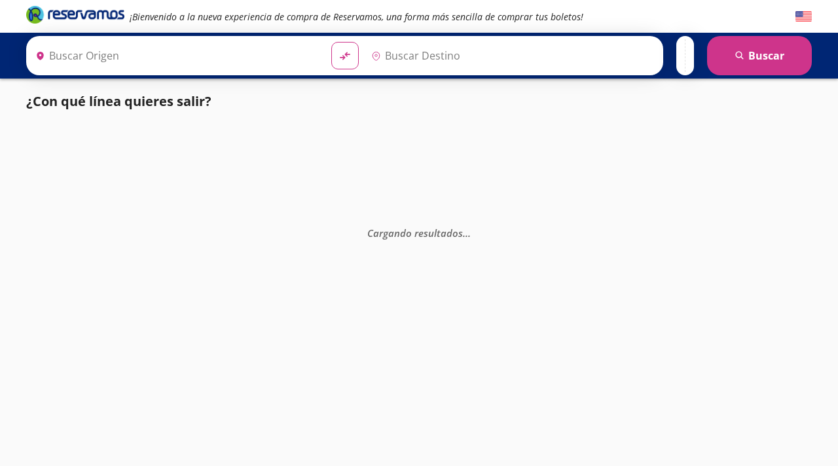
type input "[GEOGRAPHIC_DATA], [GEOGRAPHIC_DATA]"
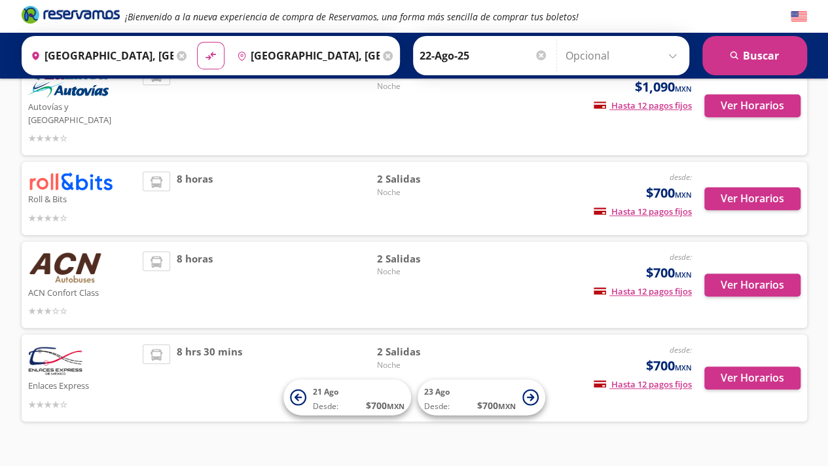
scroll to position [462, 0]
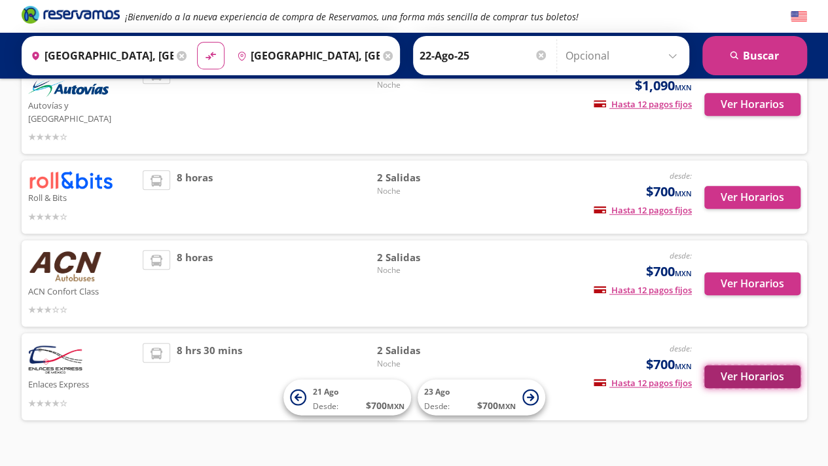
click at [741, 365] on button "Ver Horarios" at bounding box center [752, 376] width 96 height 23
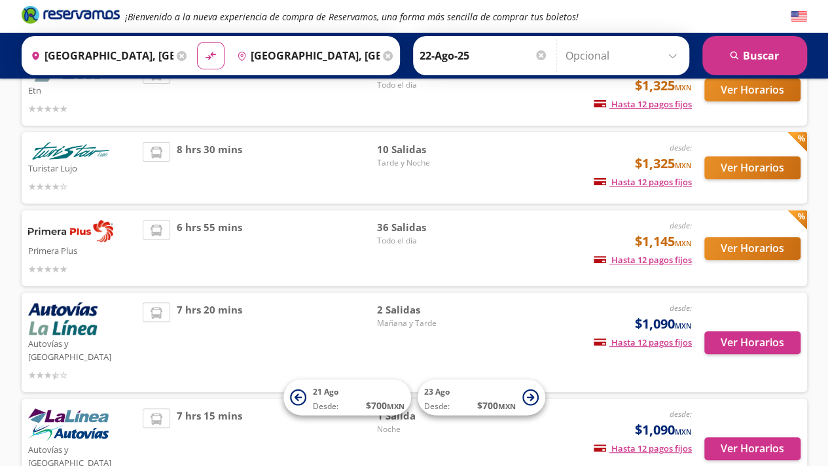
scroll to position [131, 0]
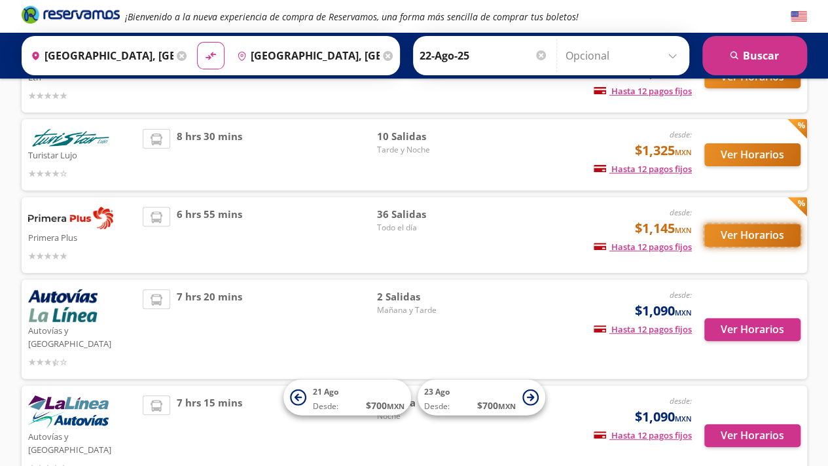
click at [766, 240] on button "Ver Horarios" at bounding box center [752, 235] width 96 height 23
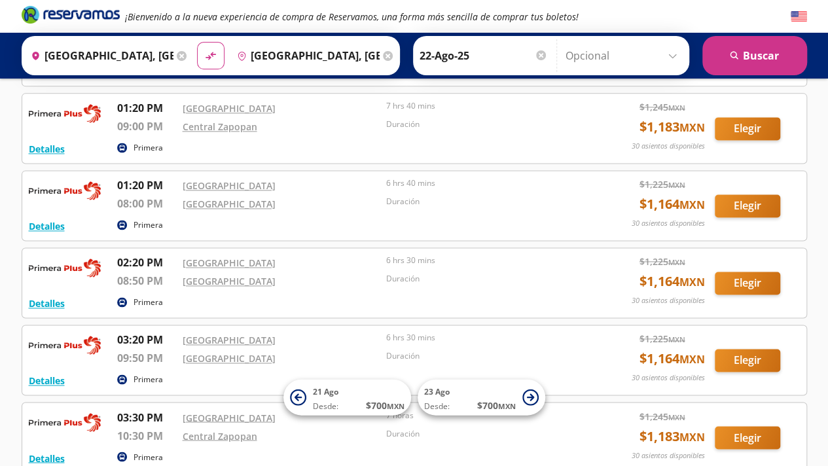
scroll to position [895, 0]
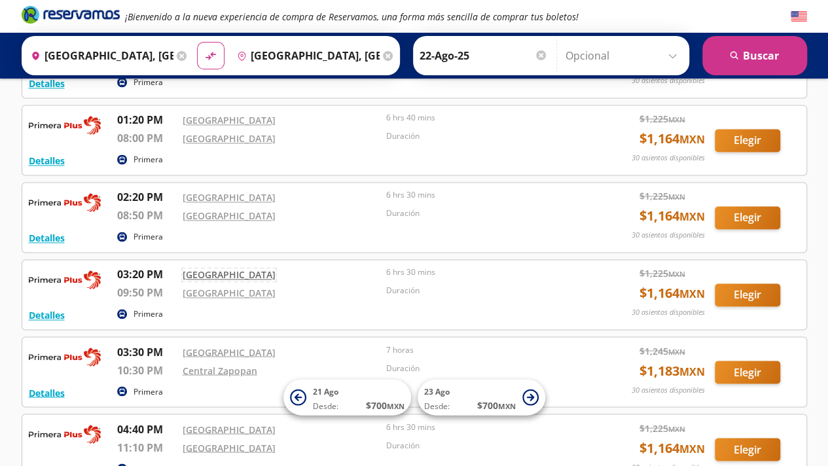
click at [205, 269] on link "Central del Norte" at bounding box center [229, 274] width 93 height 12
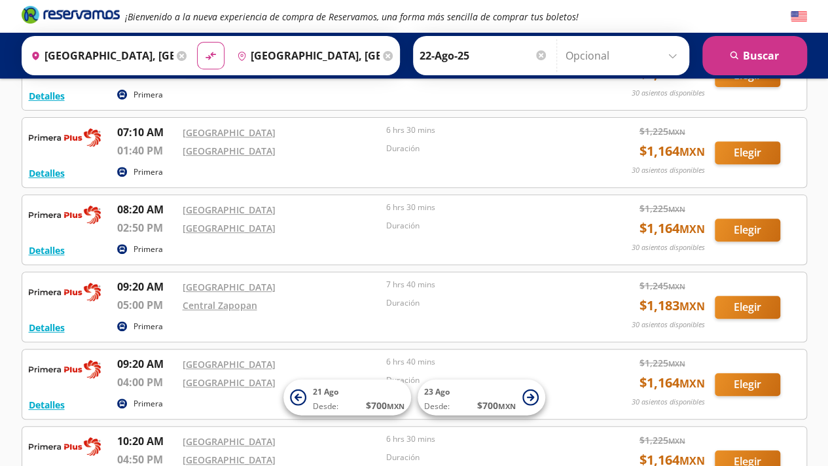
scroll to position [0, 0]
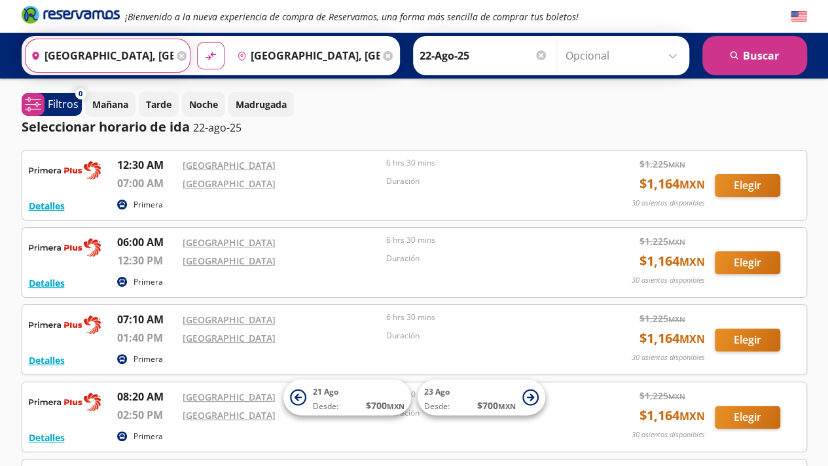
click at [54, 54] on input "Ciudad de México, Distrito Federal" at bounding box center [100, 55] width 148 height 33
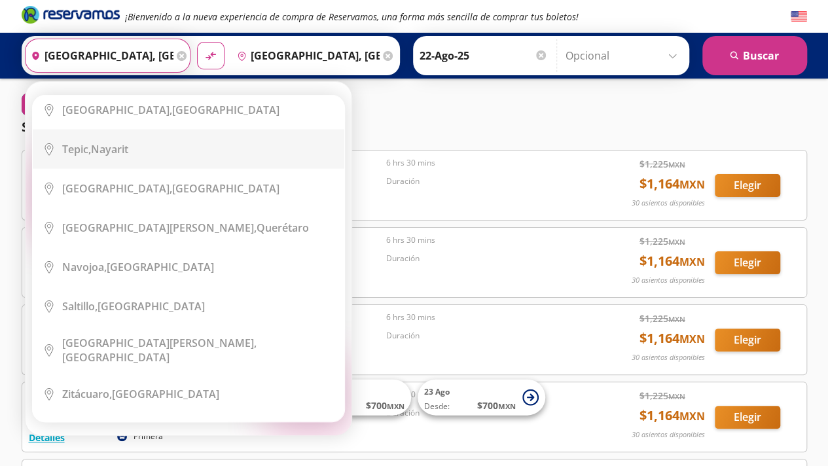
scroll to position [1571, 0]
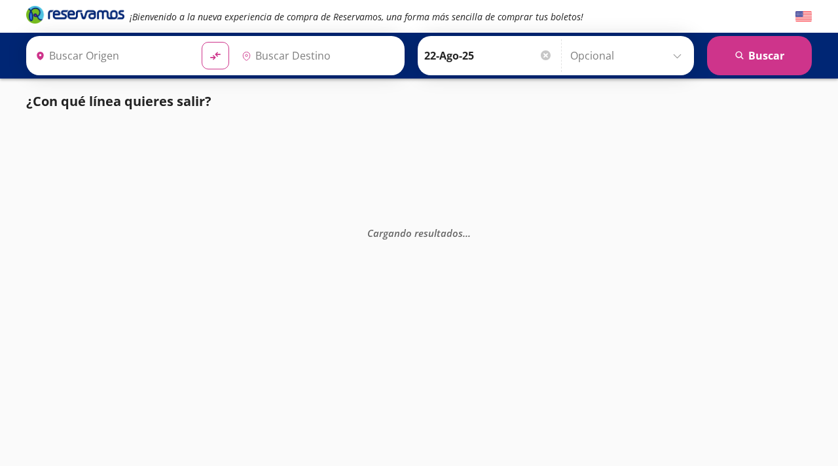
type input "[GEOGRAPHIC_DATA], [GEOGRAPHIC_DATA]"
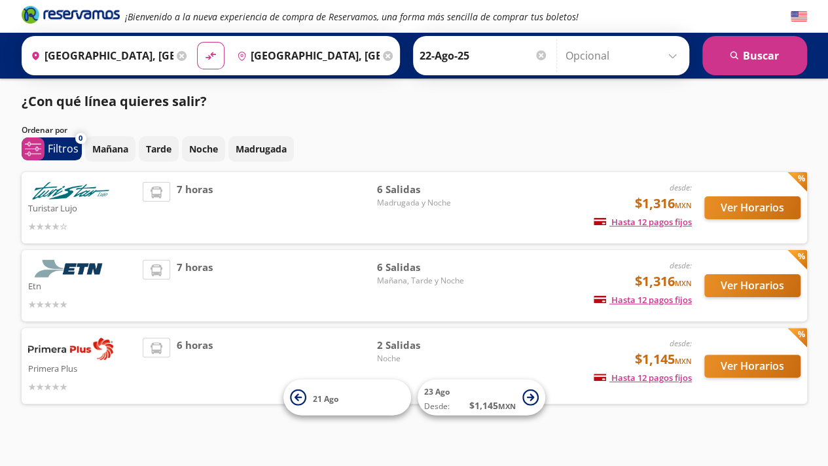
scroll to position [9, 0]
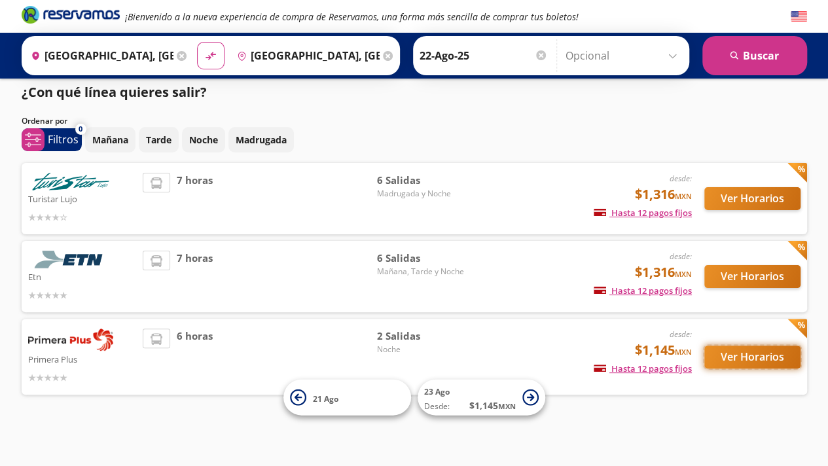
click at [745, 363] on button "Ver Horarios" at bounding box center [752, 357] width 96 height 23
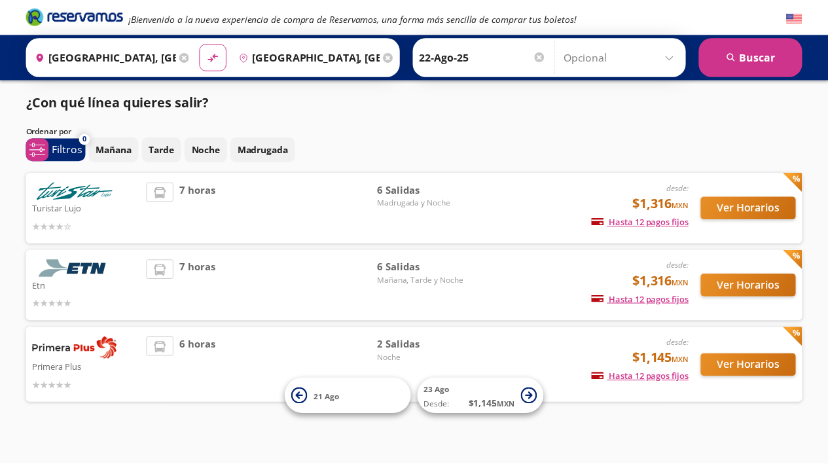
scroll to position [9, 0]
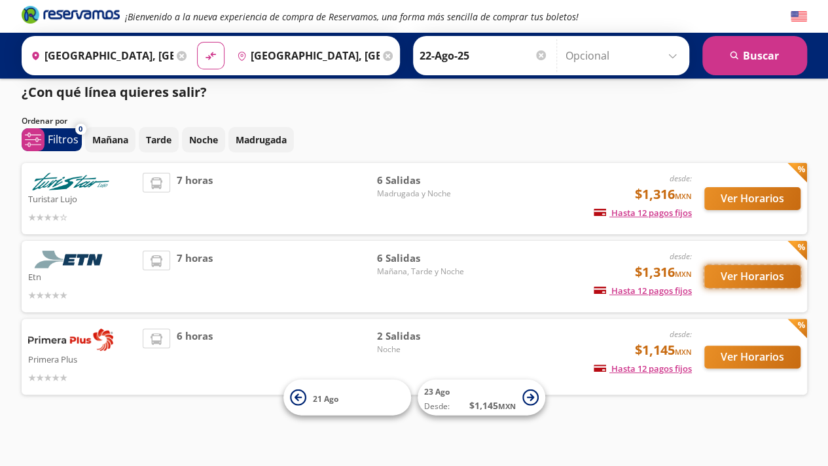
click at [729, 276] on button "Ver Horarios" at bounding box center [752, 276] width 96 height 23
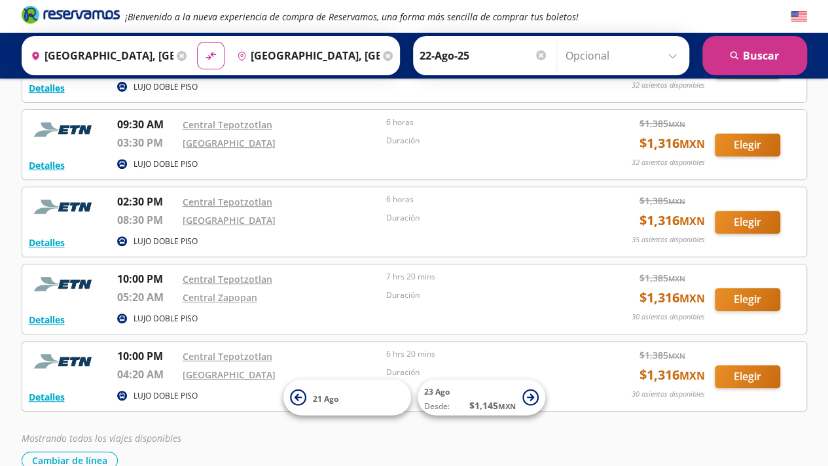
scroll to position [130, 0]
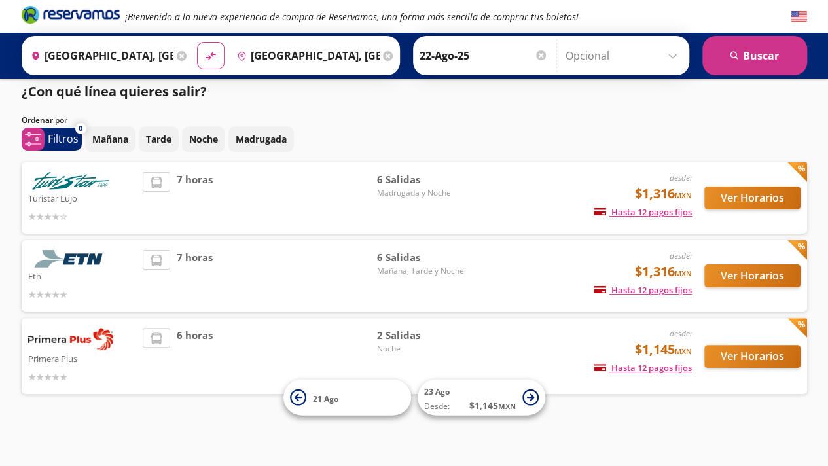
scroll to position [9, 0]
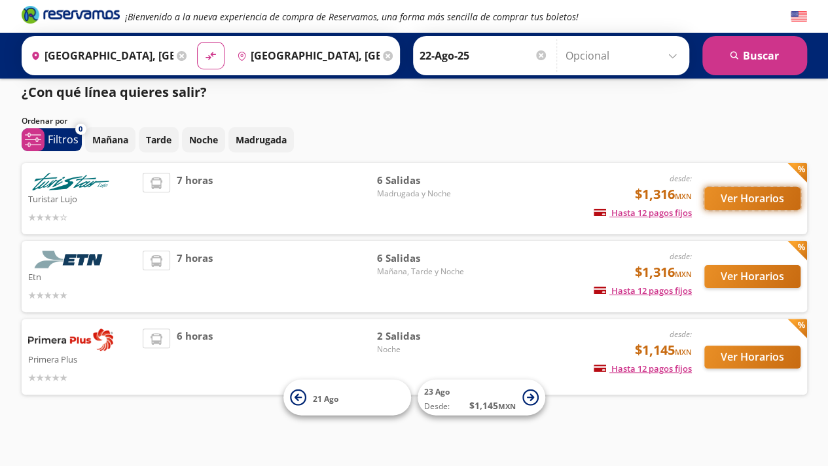
click at [725, 191] on button "Ver Horarios" at bounding box center [752, 198] width 96 height 23
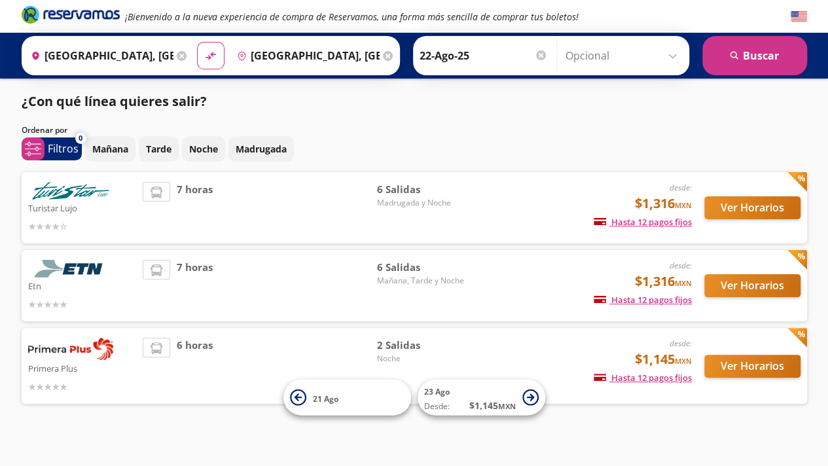
scroll to position [9, 0]
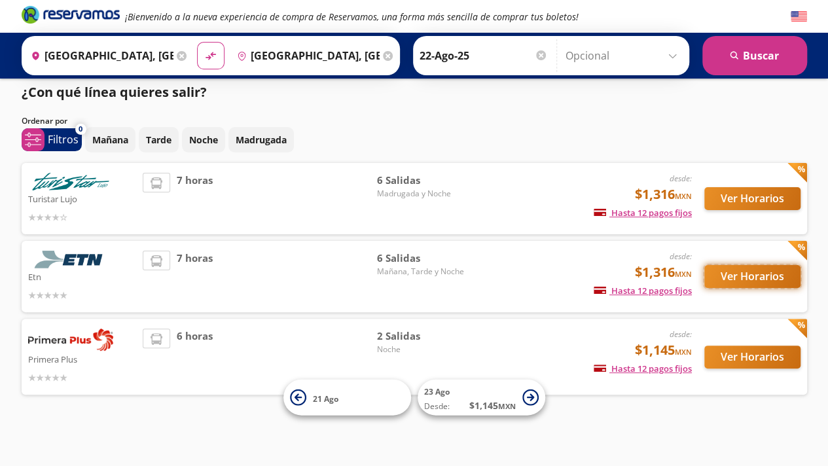
click at [779, 276] on button "Ver Horarios" at bounding box center [752, 276] width 96 height 23
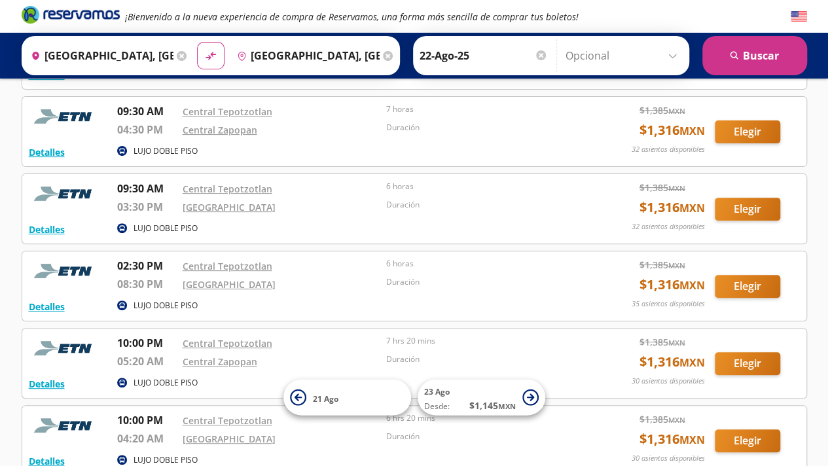
scroll to position [196, 0]
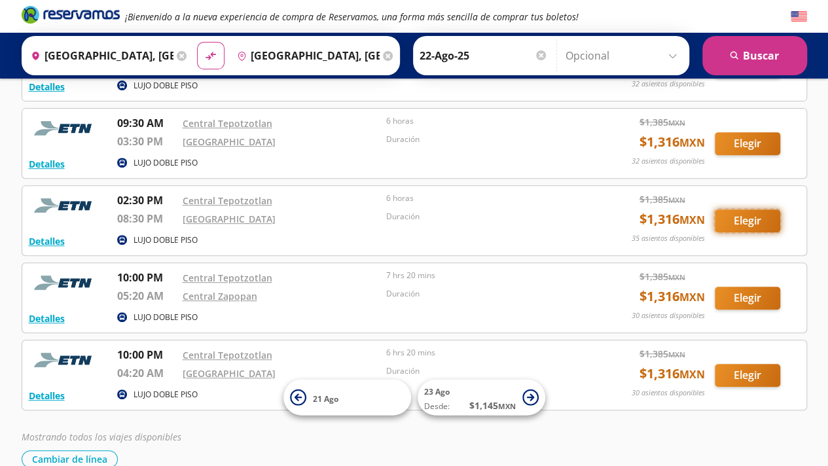
click at [727, 222] on button "Elegir" at bounding box center [747, 221] width 65 height 23
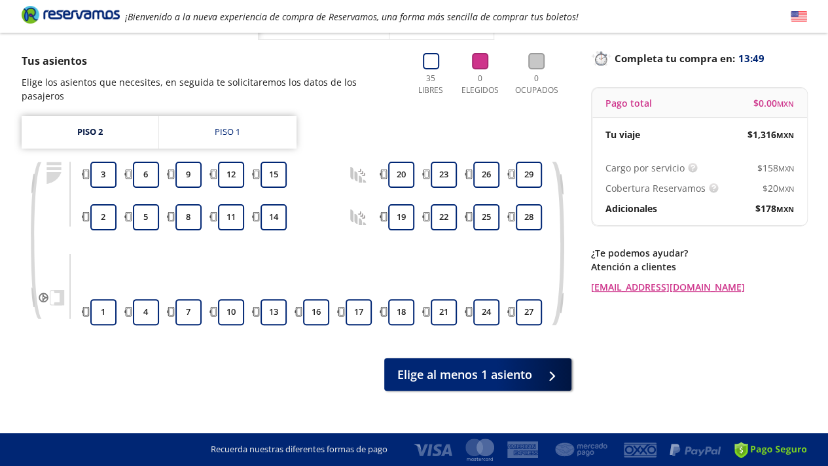
scroll to position [79, 0]
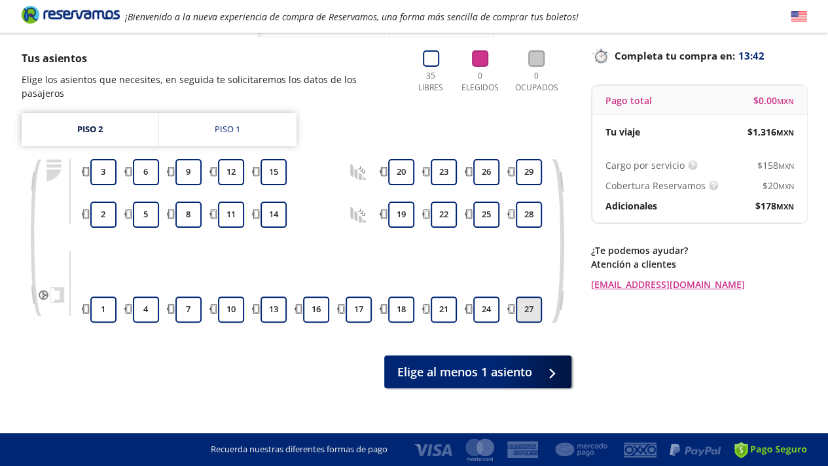
click at [525, 298] on button "27" at bounding box center [529, 310] width 26 height 26
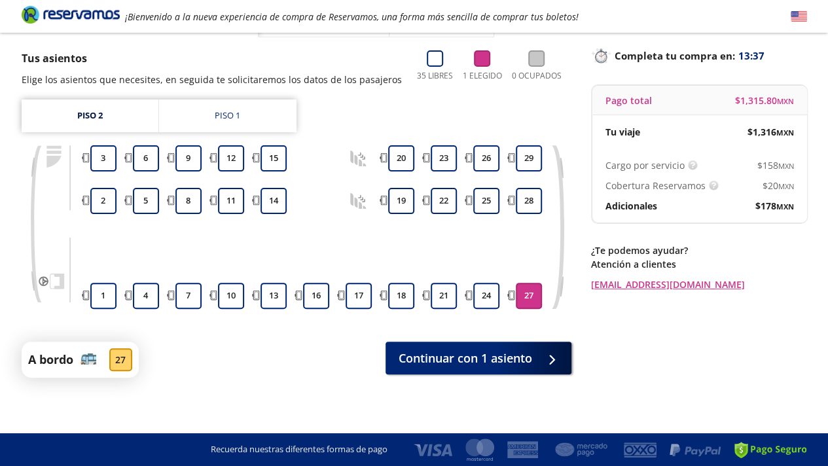
click at [525, 298] on button "27" at bounding box center [529, 296] width 26 height 26
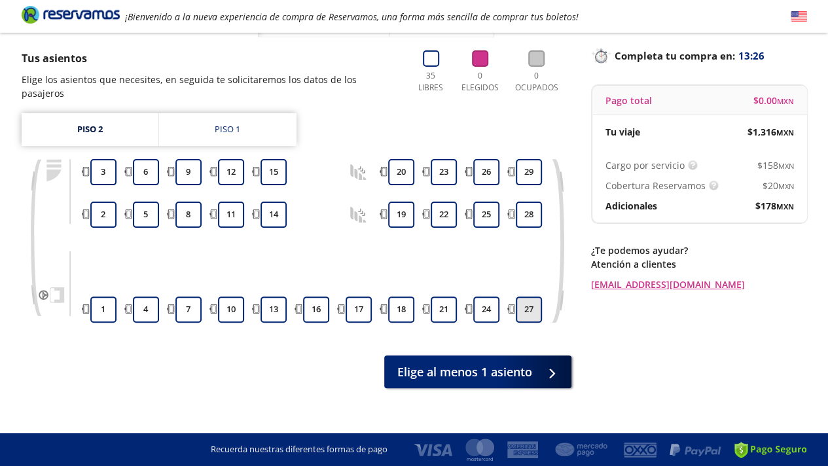
click at [525, 298] on button "27" at bounding box center [529, 310] width 26 height 26
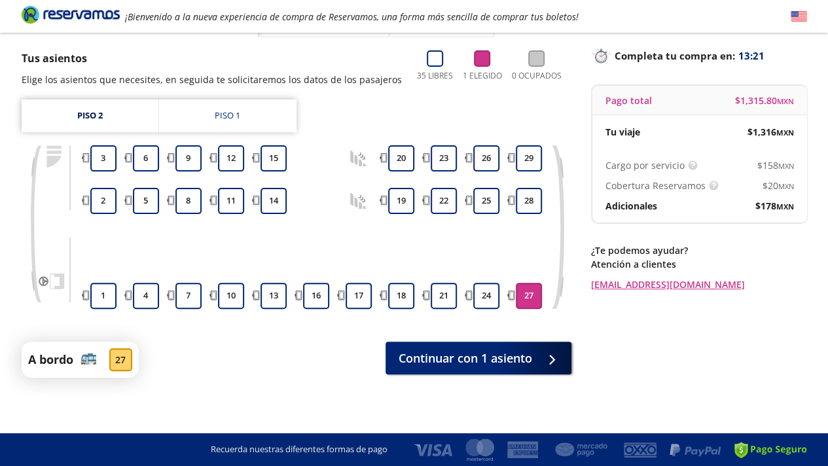
click at [529, 291] on button "27" at bounding box center [529, 296] width 26 height 26
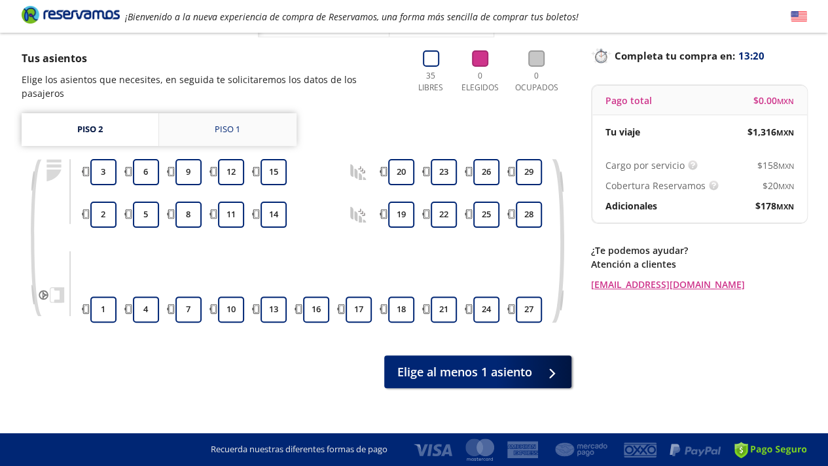
click at [228, 123] on div "Piso 1" at bounding box center [228, 129] width 26 height 13
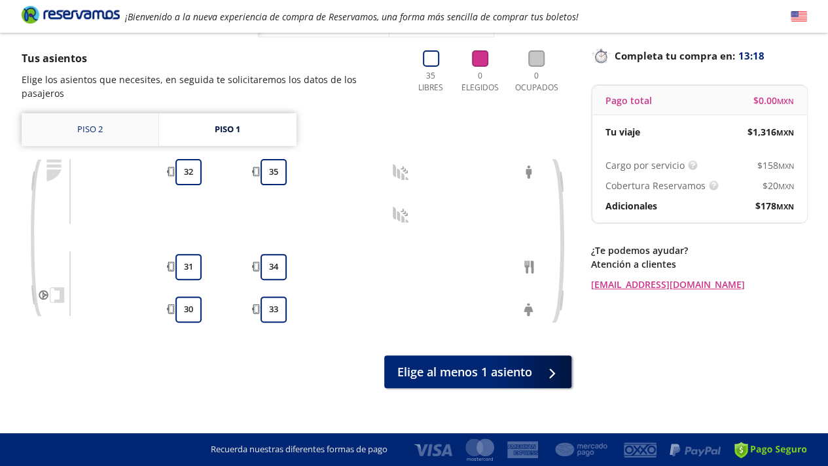
click at [105, 119] on link "Piso 2" at bounding box center [90, 129] width 137 height 33
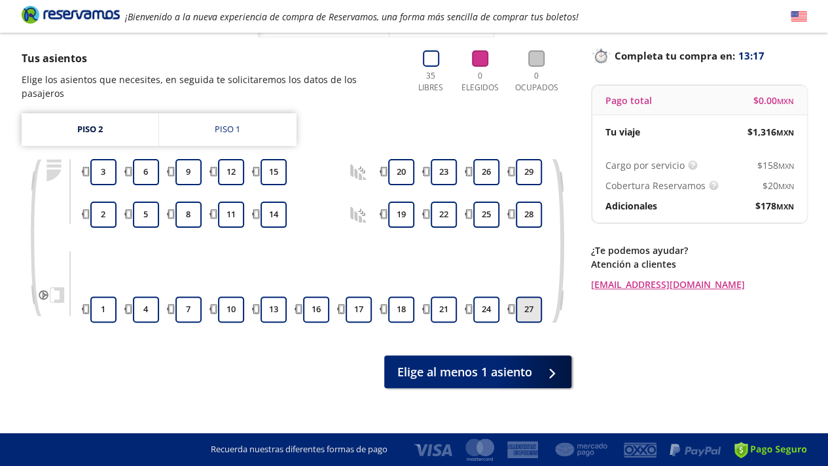
click at [526, 297] on button "27" at bounding box center [529, 310] width 26 height 26
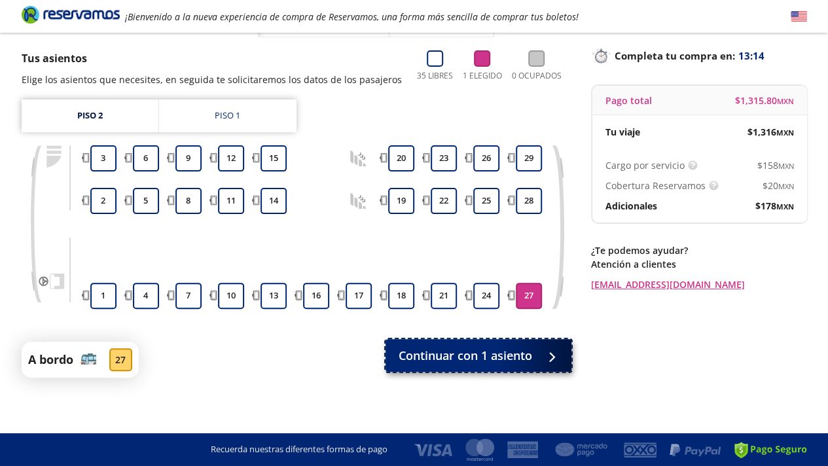
click at [520, 361] on span "Continuar con 1 asiento" at bounding box center [466, 356] width 134 height 18
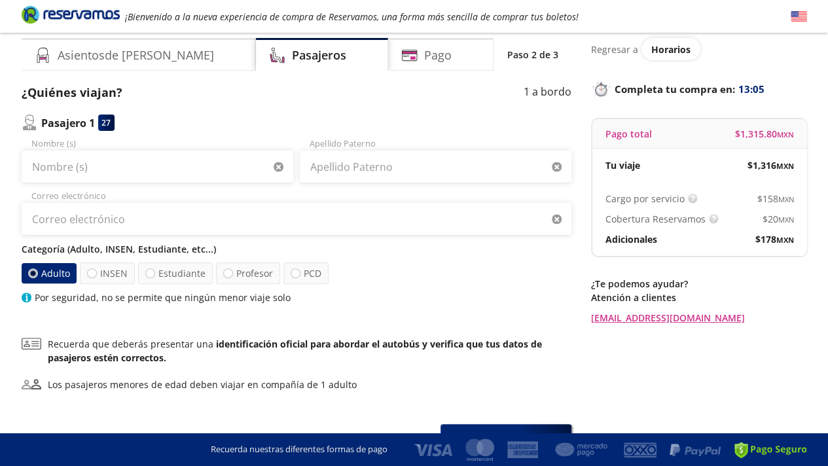
scroll to position [65, 0]
